Goal: Find specific page/section: Find specific page/section

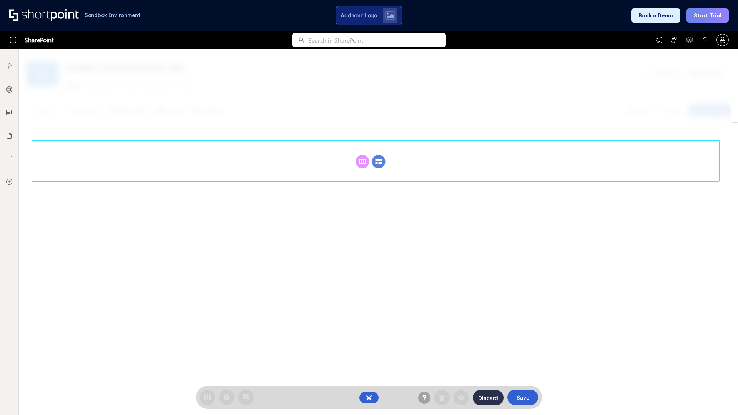
scroll to position [106, 0]
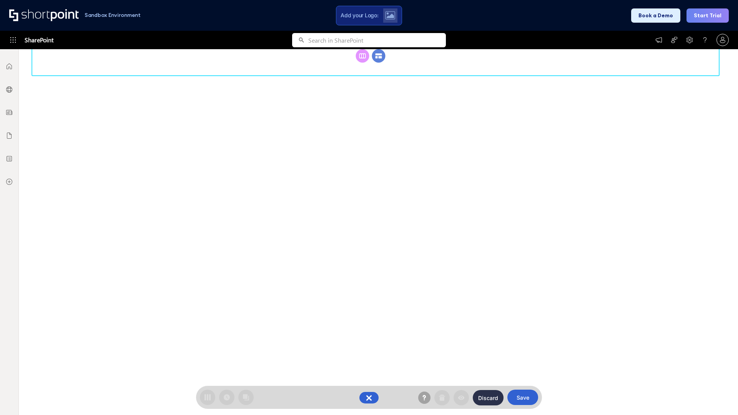
click at [378, 63] on circle at bounding box center [378, 55] width 13 height 13
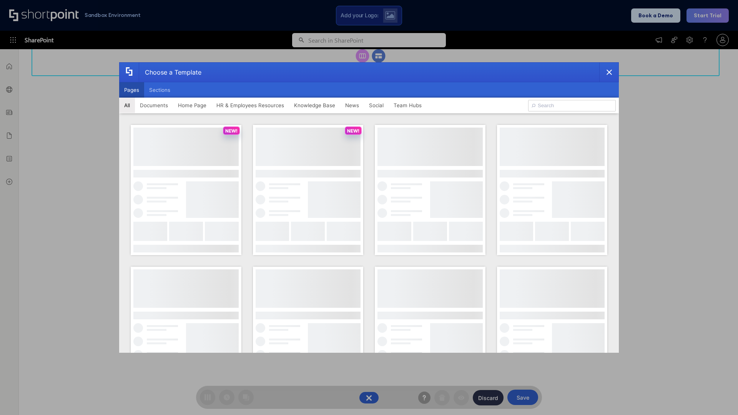
scroll to position [0, 0]
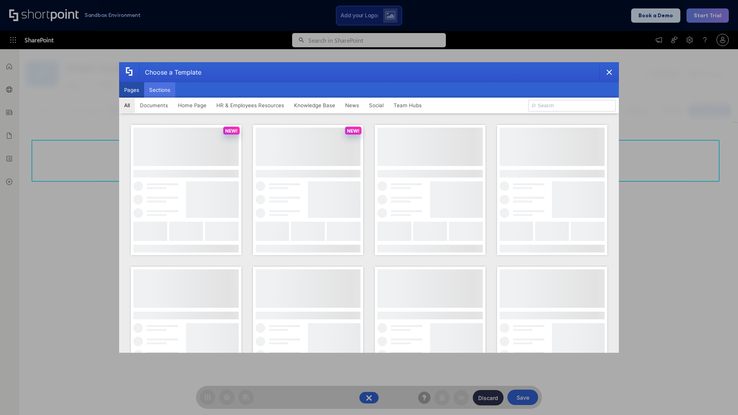
click at [159, 90] on button "Sections" at bounding box center [159, 89] width 31 height 15
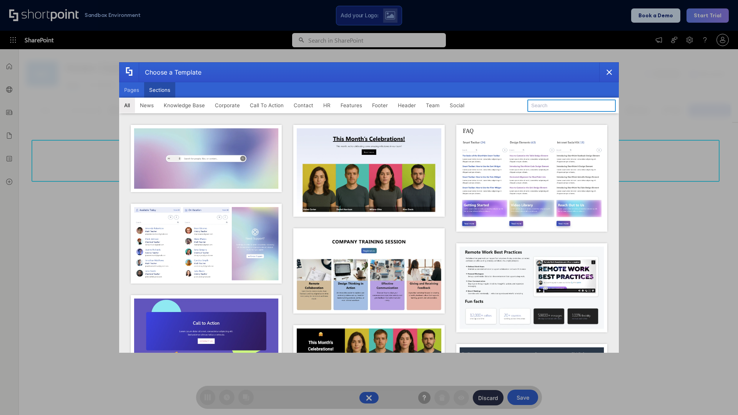
type input "Teams Basics"
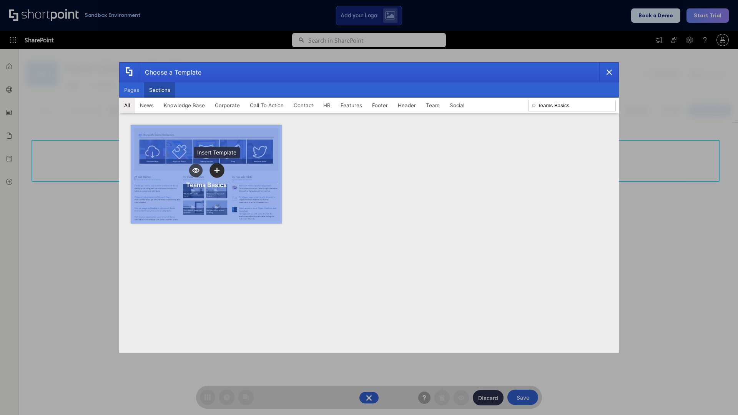
click at [217, 170] on icon "template selector" at bounding box center [216, 170] width 5 height 5
